Goal: Task Accomplishment & Management: Manage account settings

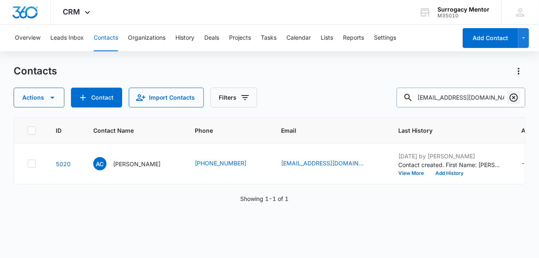
click at [518, 101] on icon "Clear" at bounding box center [514, 97] width 10 height 10
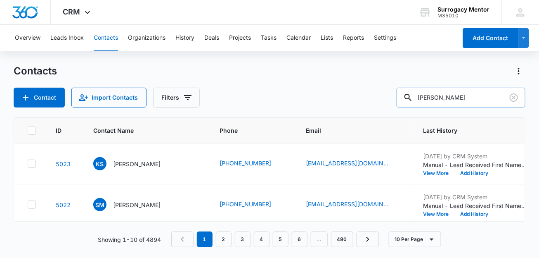
type input "[PERSON_NAME]"
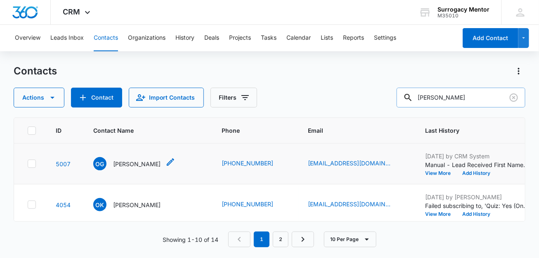
click at [132, 168] on p "[PERSON_NAME]" at bounding box center [136, 163] width 47 height 9
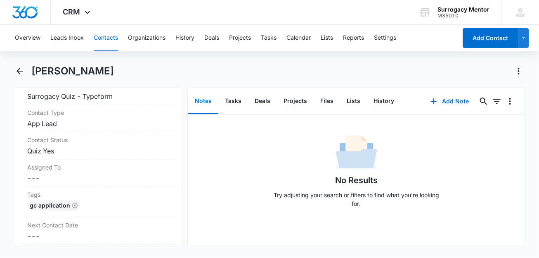
scroll to position [310, 0]
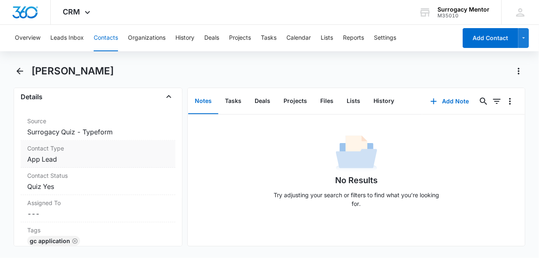
click at [108, 164] on dd "Cancel Save Changes App Lead" at bounding box center [98, 159] width 142 height 10
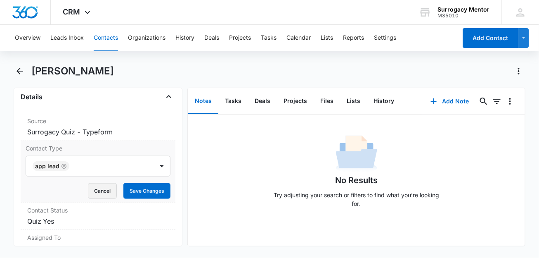
click at [93, 199] on button "Cancel" at bounding box center [102, 191] width 29 height 16
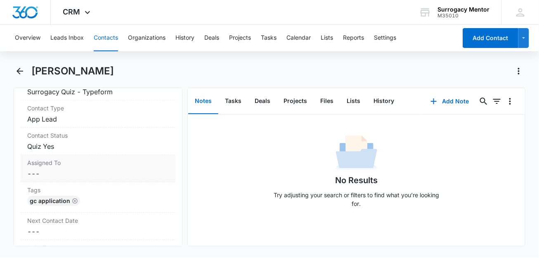
scroll to position [361, 0]
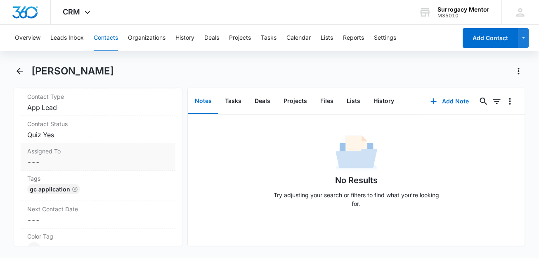
click at [91, 139] on dd "Cancel Save Changes Quiz Yes" at bounding box center [98, 135] width 142 height 10
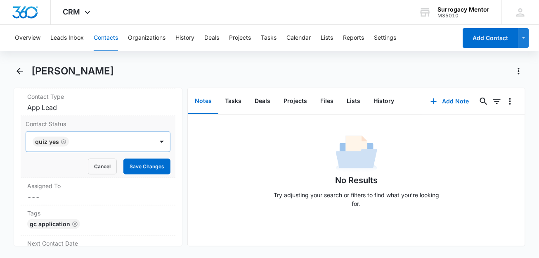
click at [63, 144] on icon "Remove Quiz Yes" at bounding box center [63, 141] width 5 height 5
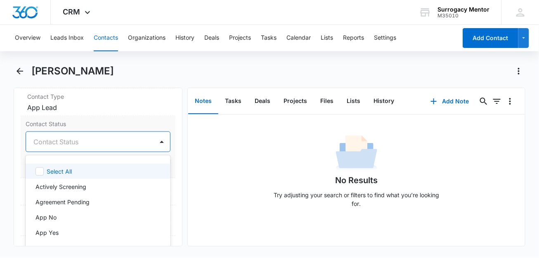
click at [62, 147] on div at bounding box center [88, 142] width 110 height 12
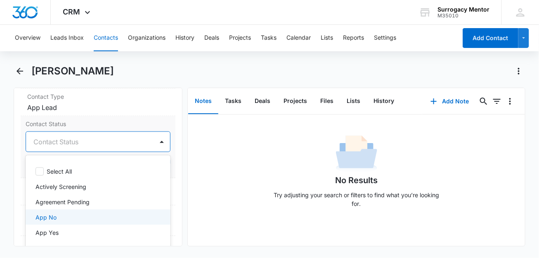
click at [104, 221] on div "App No" at bounding box center [97, 217] width 124 height 9
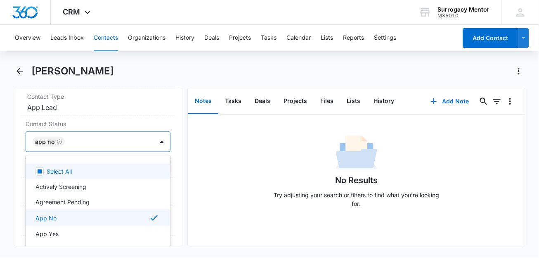
click at [0, 148] on main "[PERSON_NAME] Remove OG [PERSON_NAME] Contact Info Name Cancel Save Changes [PE…" at bounding box center [269, 159] width 539 height 191
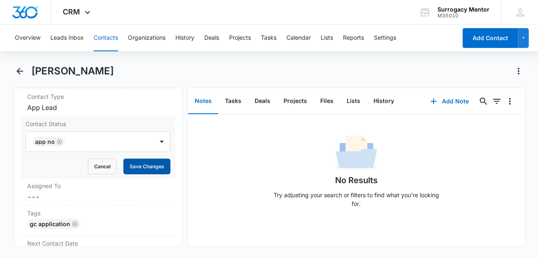
click at [151, 174] on button "Save Changes" at bounding box center [146, 166] width 47 height 16
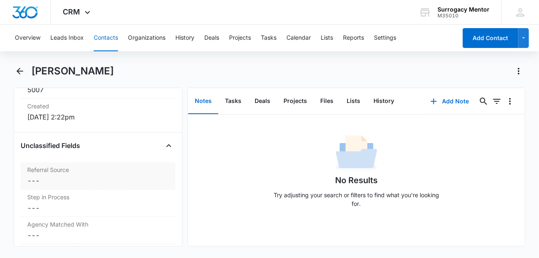
scroll to position [671, 0]
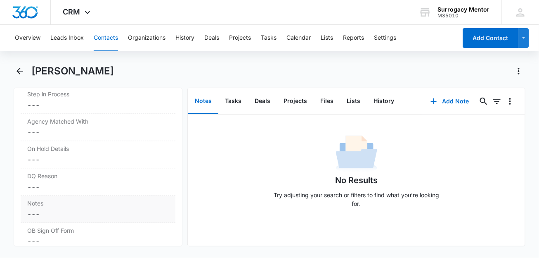
click at [62, 219] on dd "Cancel Save Changes ---" at bounding box center [98, 214] width 142 height 10
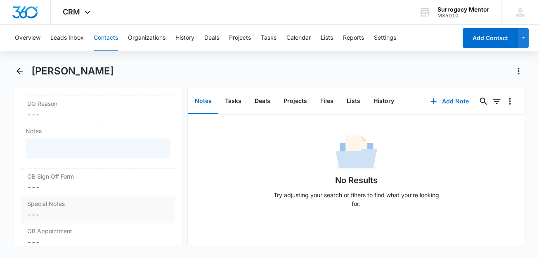
scroll to position [774, 0]
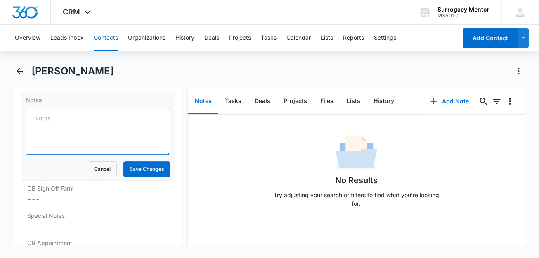
click at [73, 151] on textarea "Notes" at bounding box center [98, 130] width 145 height 47
paste textarea "DQ- [MEDICAL_DATA] positive. Takes daily meds 1) age [DEMOGRAPHIC_DATA], 2) dat…"
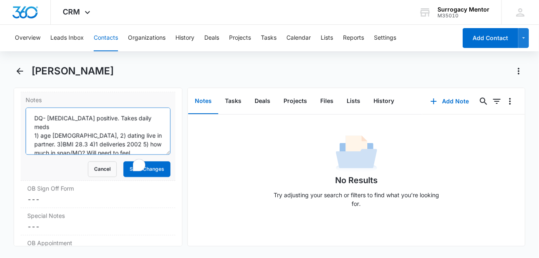
scroll to position [37, 0]
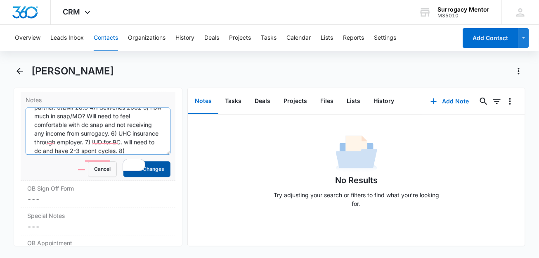
type textarea "DQ- [MEDICAL_DATA] positive. Takes daily meds 1) age [DEMOGRAPHIC_DATA], 2) dat…"
click at [151, 177] on button "Save Changes" at bounding box center [146, 169] width 47 height 16
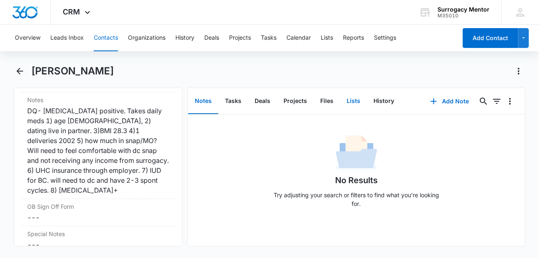
click at [353, 102] on button "Lists" at bounding box center [353, 101] width 27 height 26
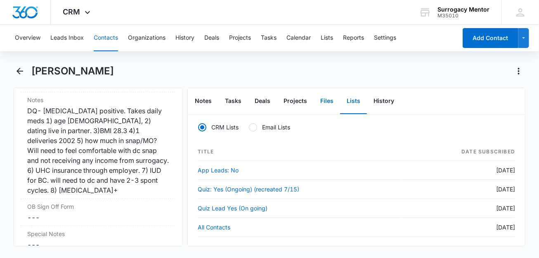
click at [320, 97] on button "Files" at bounding box center [327, 101] width 26 height 26
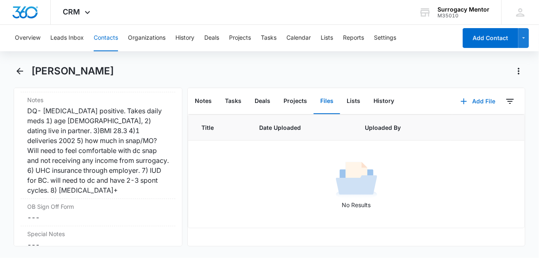
click at [473, 102] on button "Add File" at bounding box center [477, 101] width 51 height 20
click at [476, 126] on button "Upload Files" at bounding box center [471, 127] width 63 height 12
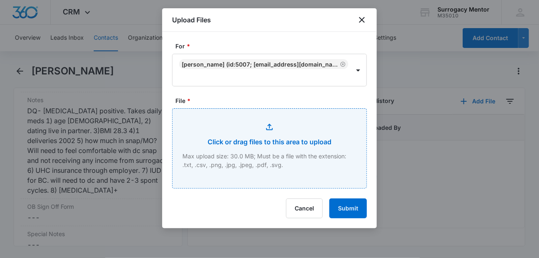
click at [276, 154] on input "File *" at bounding box center [270, 148] width 194 height 79
type input "C:\fakepath\GC Application [PERSON_NAME].pdf"
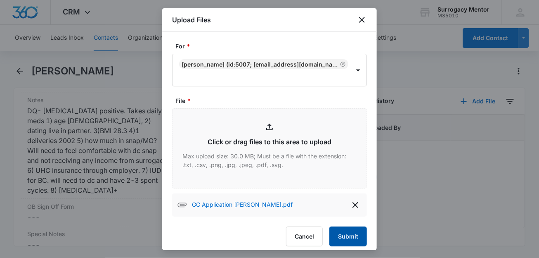
click at [350, 206] on icon "delete" at bounding box center [355, 205] width 10 height 10
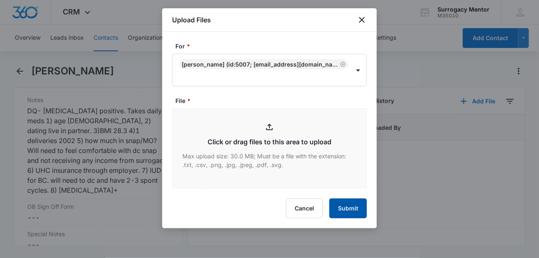
click at [344, 207] on button "Submit" at bounding box center [348, 208] width 38 height 20
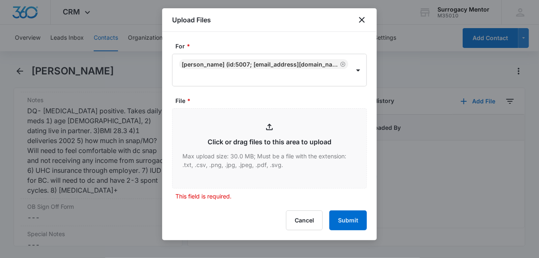
click at [248, 206] on form "For * [PERSON_NAME] (ID:5007; [EMAIL_ADDRESS][DOMAIN_NAME]; [PHONE_NUMBER]) Fil…" at bounding box center [269, 136] width 195 height 188
click at [260, 95] on form "For * [PERSON_NAME] (ID:5007; [EMAIL_ADDRESS][DOMAIN_NAME]; [PHONE_NUMBER]) Fil…" at bounding box center [269, 136] width 195 height 188
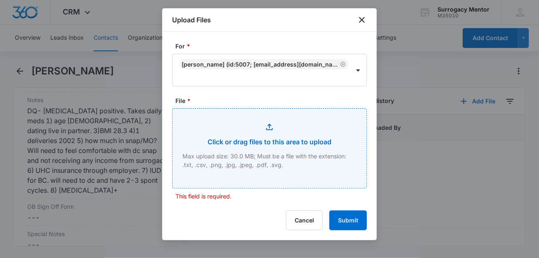
click at [281, 138] on input "File *" at bounding box center [270, 148] width 194 height 79
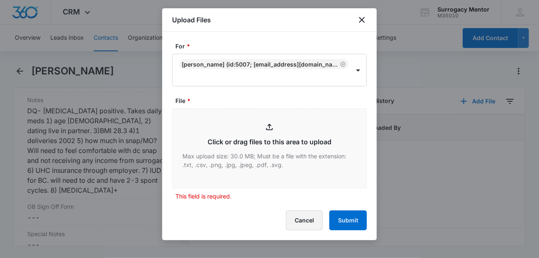
click at [314, 220] on button "Cancel" at bounding box center [304, 220] width 37 height 20
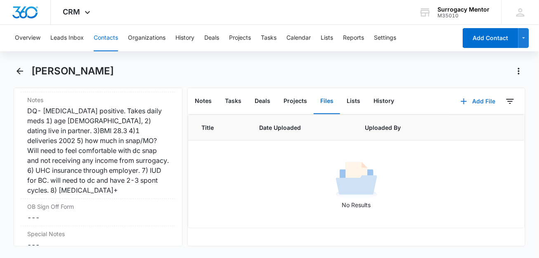
click at [477, 100] on button "Add File" at bounding box center [477, 101] width 51 height 20
click at [468, 126] on div "Upload Files" at bounding box center [466, 128] width 33 height 6
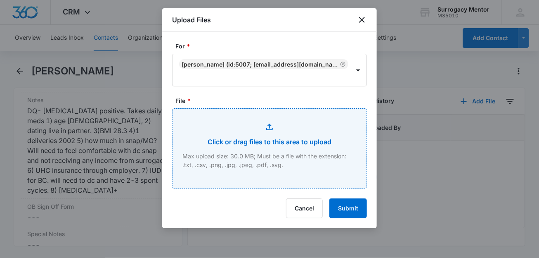
click at [238, 138] on input "File *" at bounding box center [270, 148] width 194 height 79
type input "C:\fakepath\GC Application [PERSON_NAME].pdf"
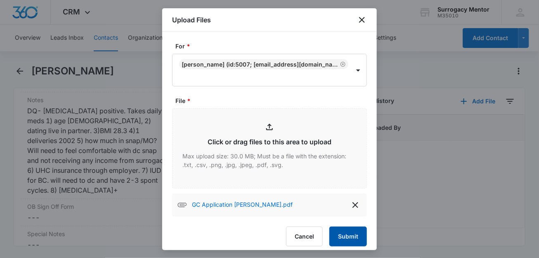
click at [341, 237] on button "Submit" at bounding box center [348, 236] width 38 height 20
